Goal: Book appointment/travel/reservation

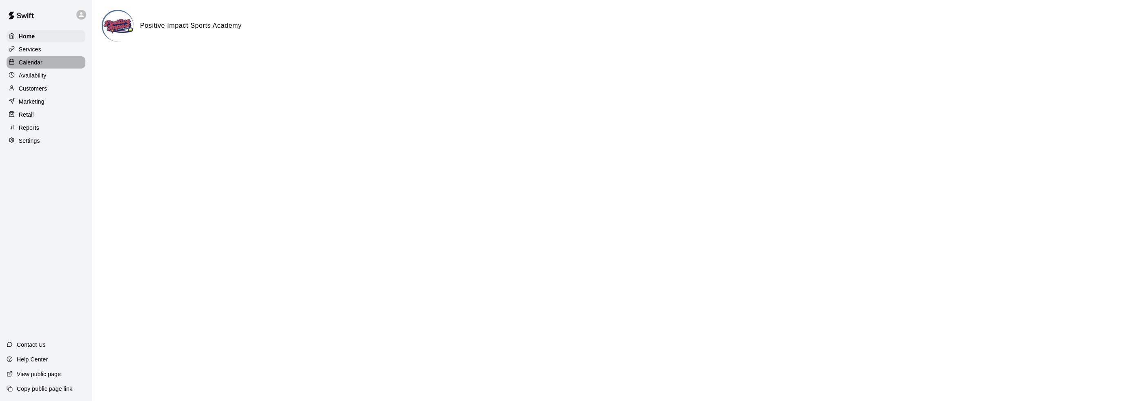
click at [54, 69] on div "Calendar" at bounding box center [46, 62] width 79 height 12
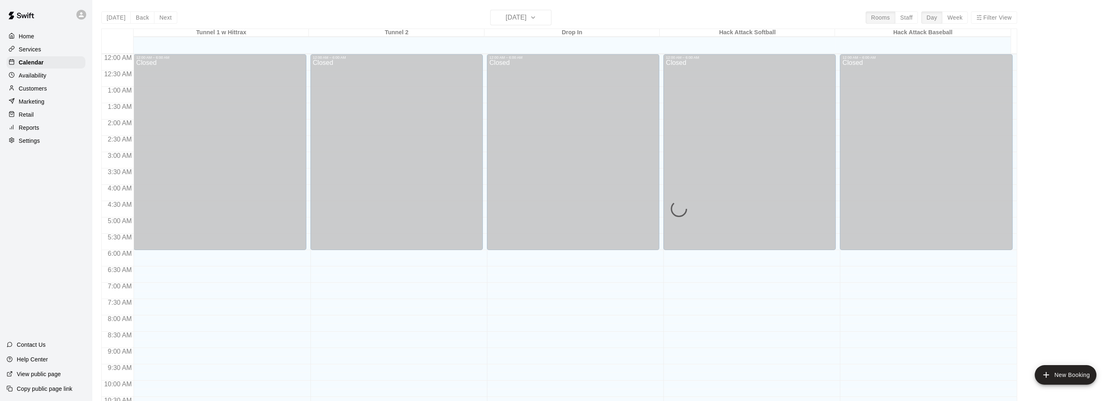
scroll to position [402, 0]
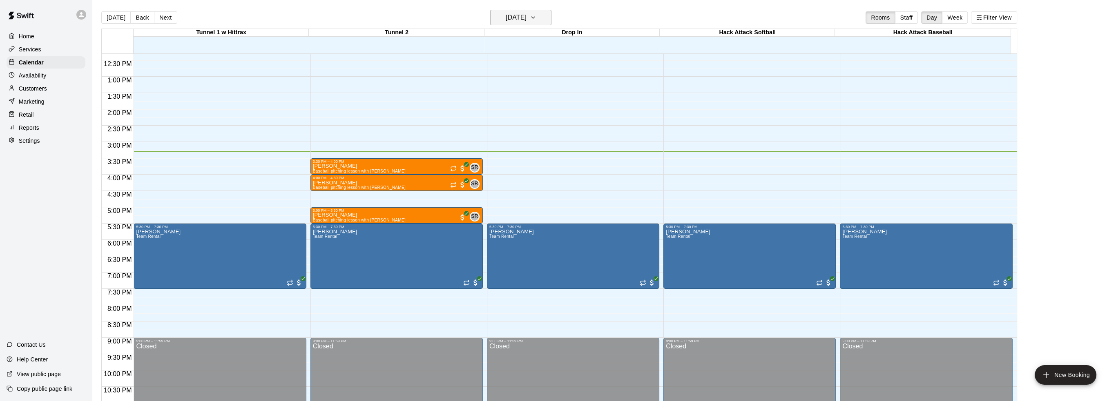
click at [526, 17] on h6 "[DATE]" at bounding box center [516, 17] width 21 height 11
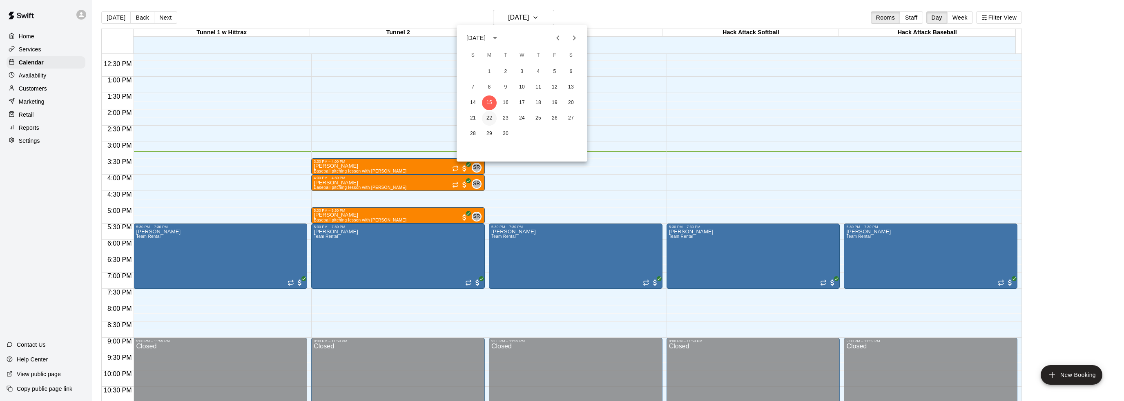
click at [490, 119] on button "22" at bounding box center [489, 118] width 15 height 15
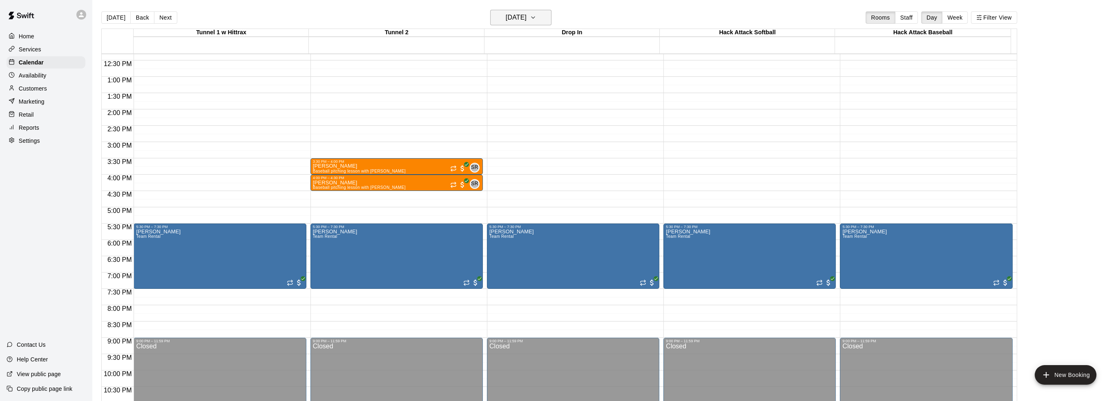
click at [526, 21] on h6 "[DATE]" at bounding box center [516, 17] width 21 height 11
click at [481, 140] on div "28 29 30" at bounding box center [522, 134] width 131 height 15
click at [488, 138] on button "29" at bounding box center [489, 134] width 15 height 15
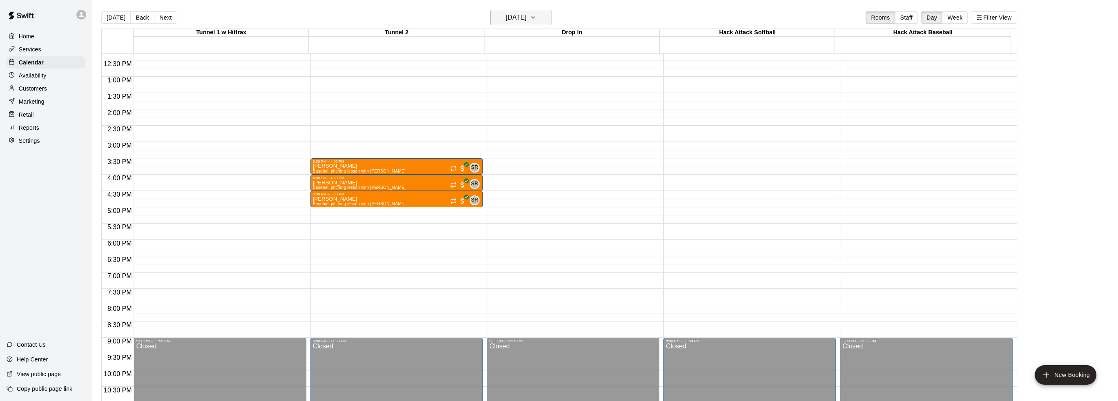
click at [524, 20] on h6 "[DATE]" at bounding box center [516, 17] width 21 height 11
click at [570, 38] on icon "Next month" at bounding box center [574, 38] width 10 height 10
click at [491, 86] on button "6" at bounding box center [489, 87] width 15 height 15
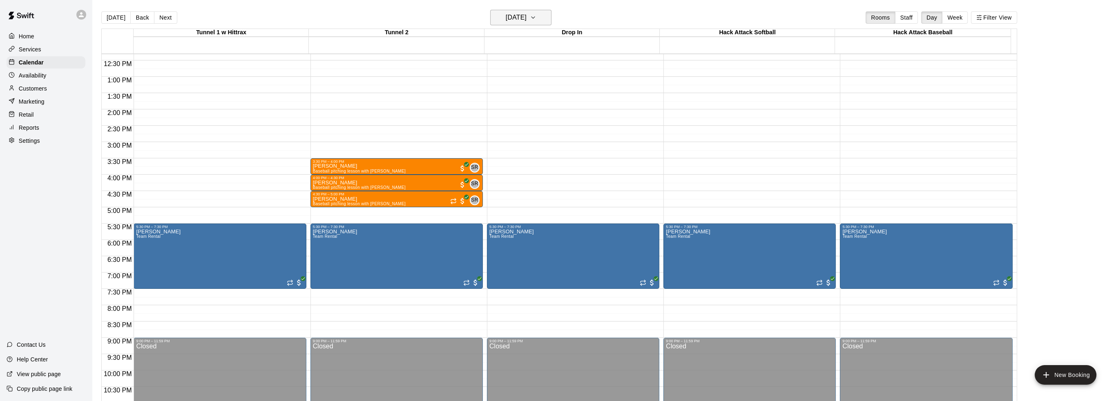
click at [513, 20] on h6 "[DATE]" at bounding box center [516, 17] width 21 height 11
click at [515, 18] on div at bounding box center [562, 200] width 1124 height 401
